Goal: Information Seeking & Learning: Learn about a topic

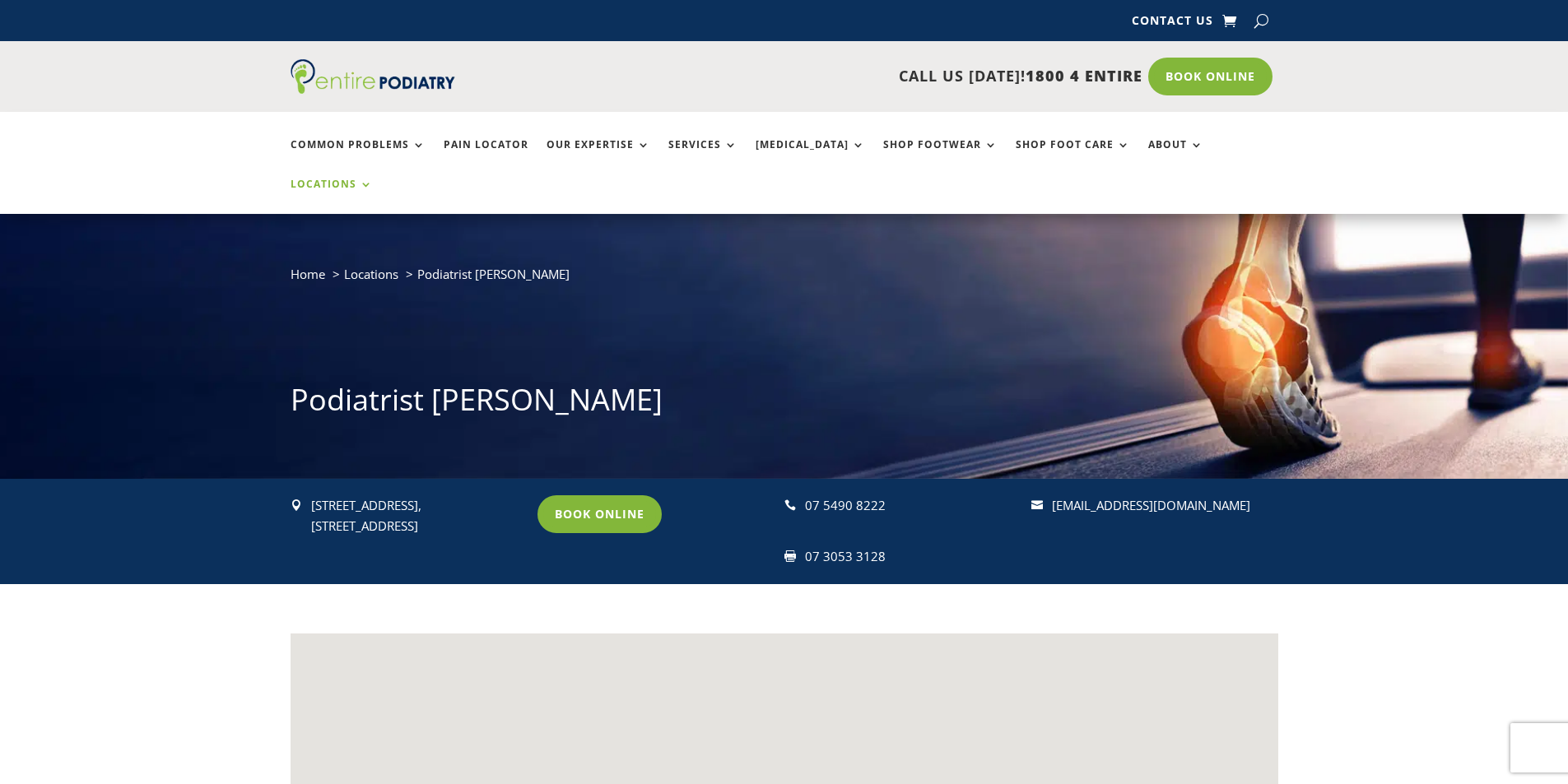
click at [373, 178] on link "Locations" at bounding box center [331, 195] width 82 height 35
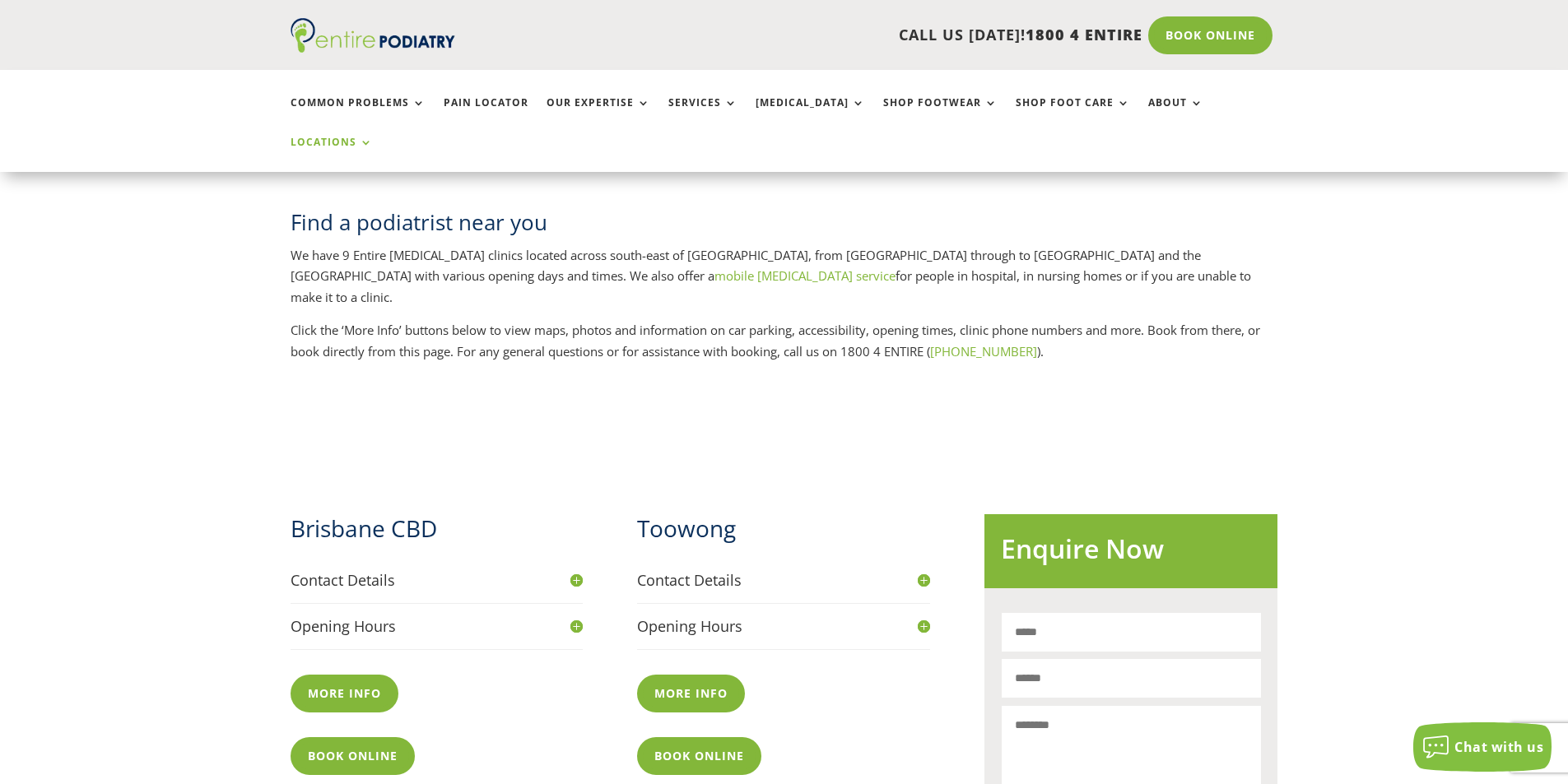
scroll to position [114, 0]
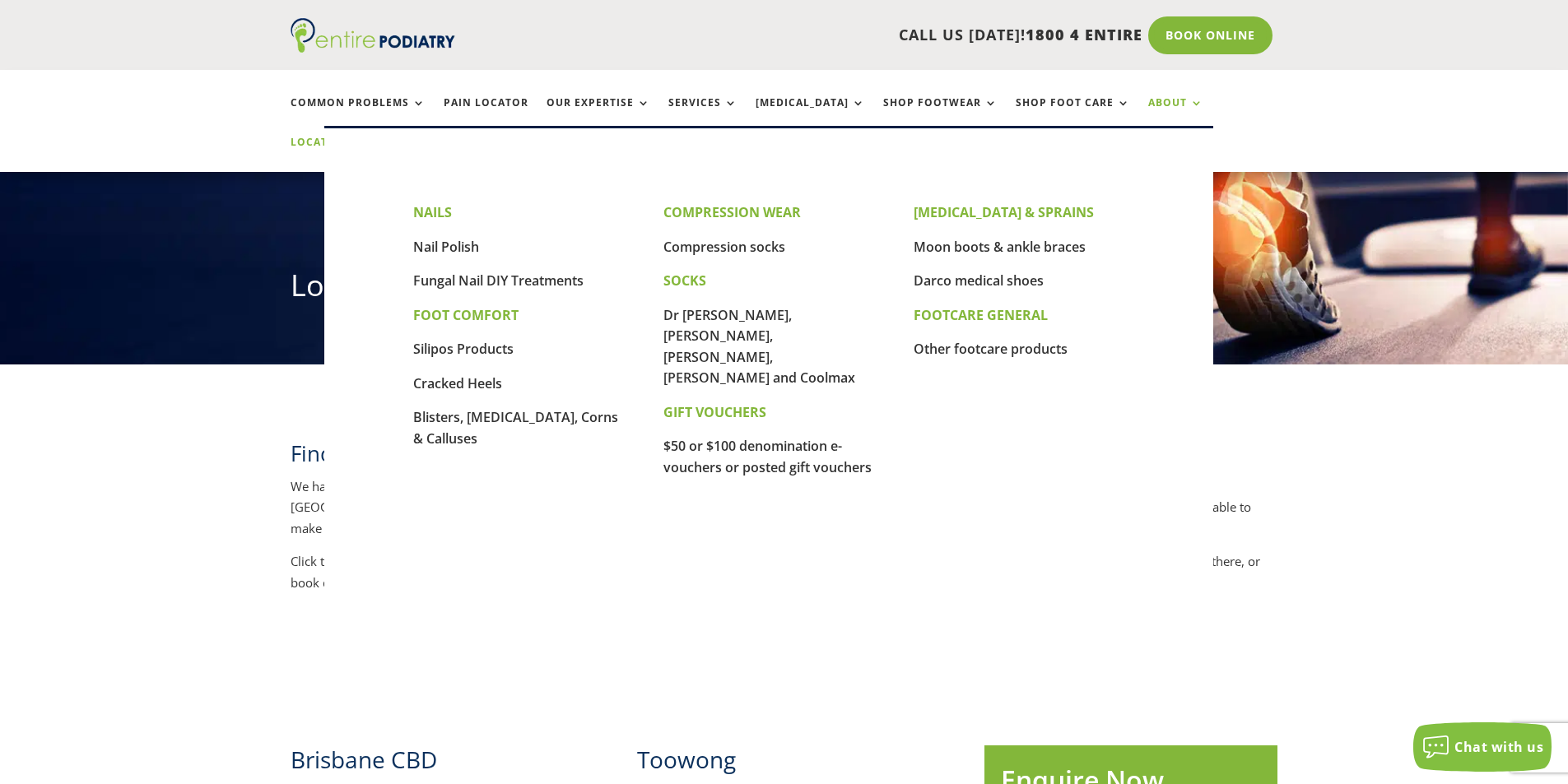
click at [1148, 100] on link "About" at bounding box center [1175, 114] width 55 height 35
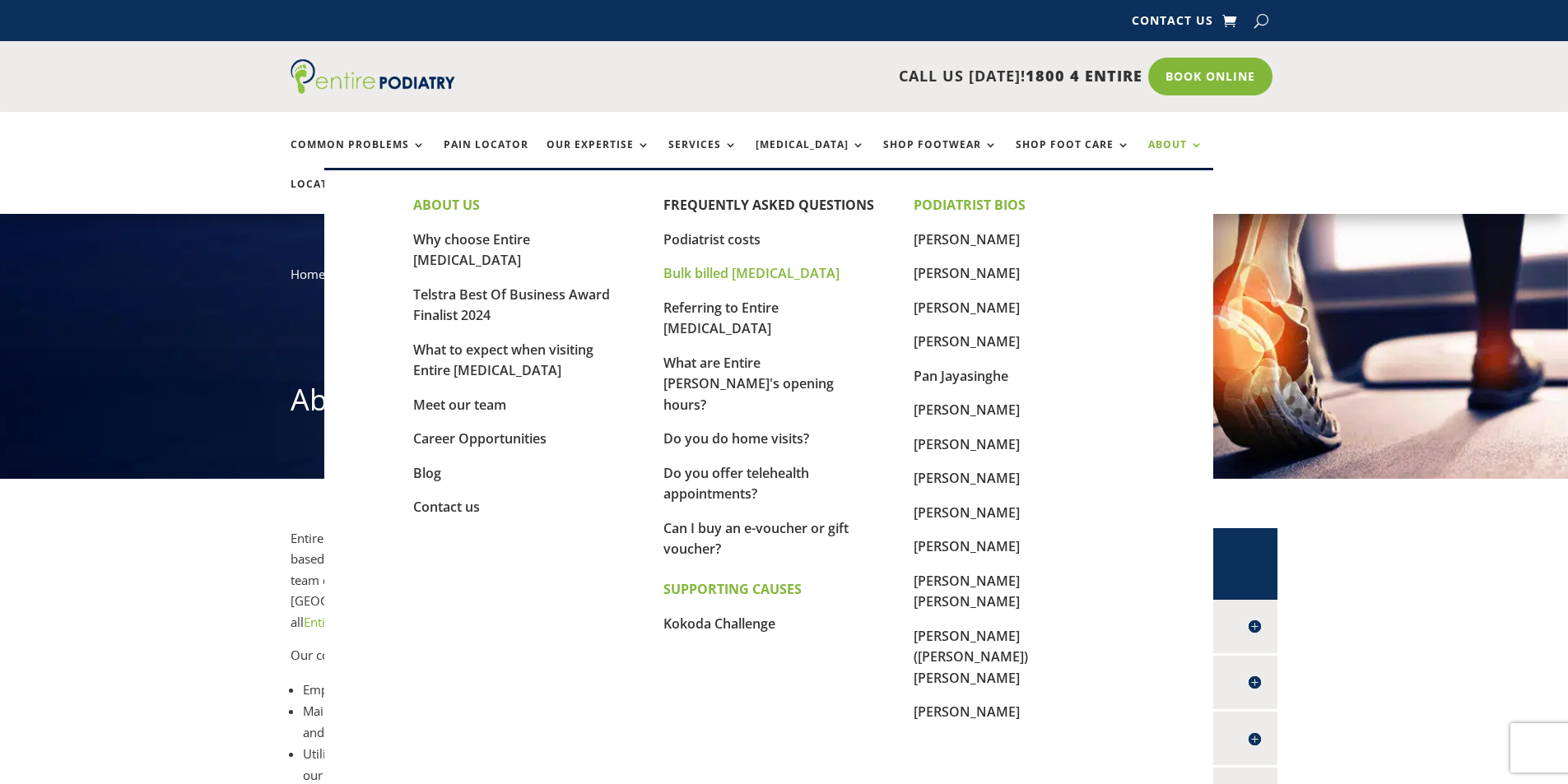
click at [736, 265] on link "Bulk billed [MEDICAL_DATA]" at bounding box center [751, 273] width 177 height 18
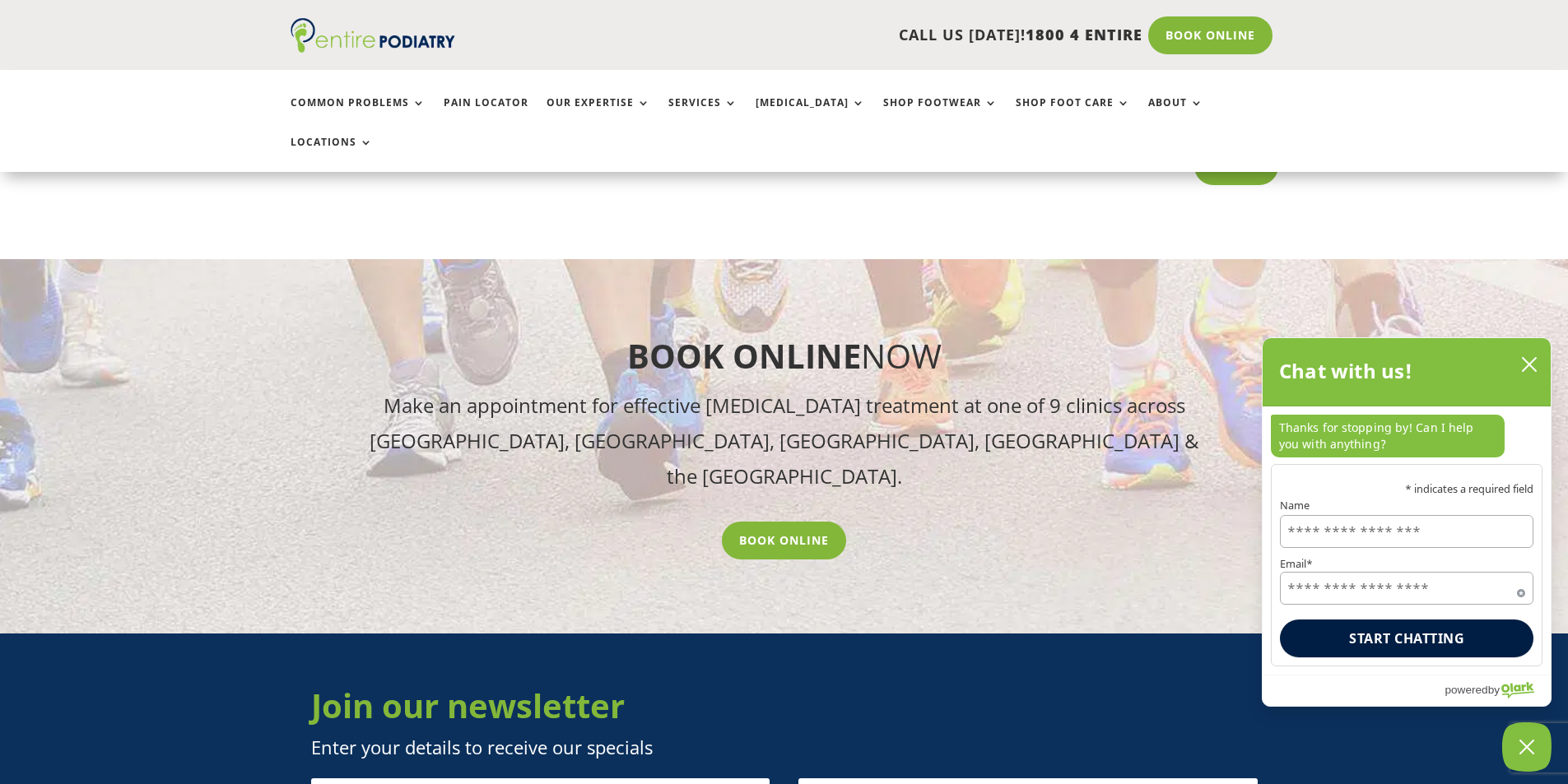
scroll to position [4866, 0]
